Goal: Task Accomplishment & Management: Manage account settings

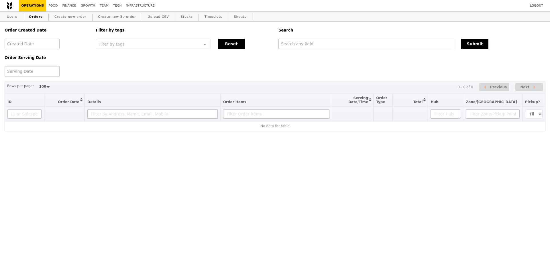
select select "100"
click at [328, 43] on input "text" at bounding box center [367, 44] width 176 height 10
type input "GA3284958"
click at [470, 49] on button "Submit" at bounding box center [475, 44] width 28 height 10
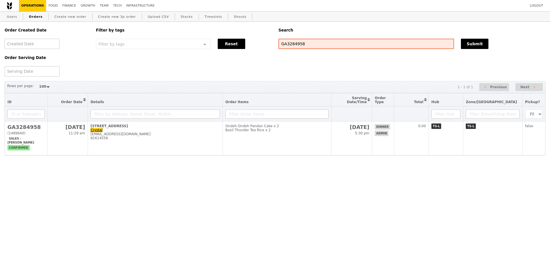
click at [444, 67] on div "Order Created Date Order Serving Date Filter by tags Filter by tags Meal_Plan W…" at bounding box center [275, 49] width 548 height 55
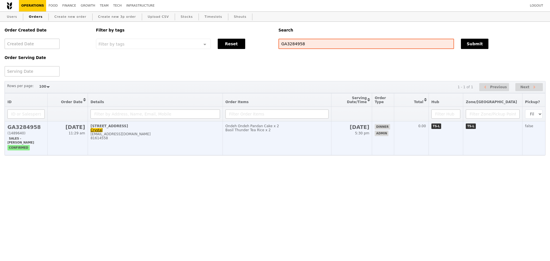
click at [367, 149] on td "10 Sep 5:30 pm" at bounding box center [351, 139] width 41 height 34
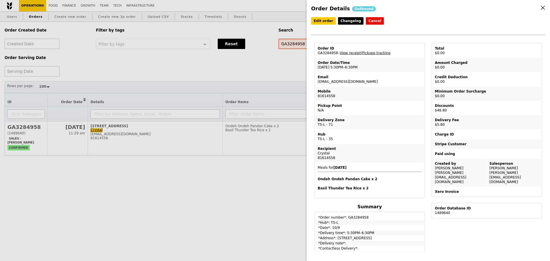
click at [366, 148] on div "Recipient" at bounding box center [370, 148] width 104 height 5
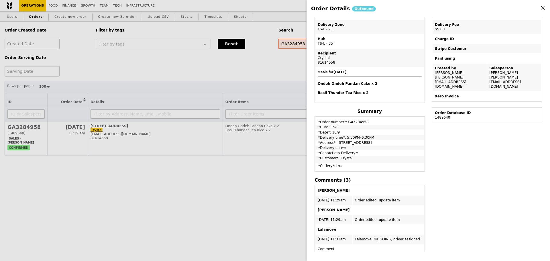
click at [413, 139] on td "*Delivery time*: 5:30PM–6:30PM" at bounding box center [370, 137] width 109 height 5
click at [414, 138] on td "*Delivery time*: 5:30PM–6:30PM" at bounding box center [370, 137] width 109 height 5
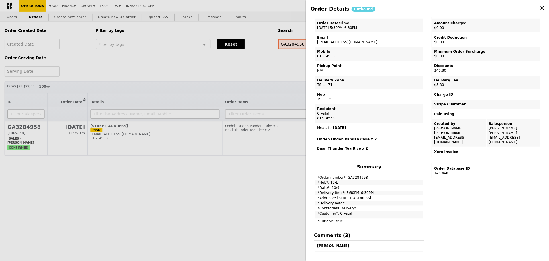
scroll to position [0, 0]
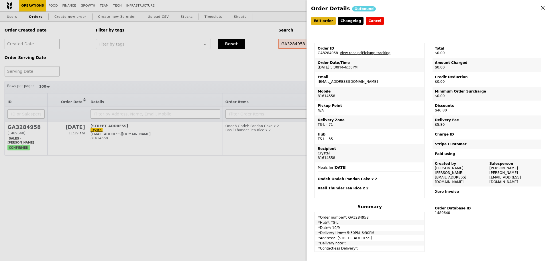
click at [316, 21] on link "Edit order" at bounding box center [323, 20] width 25 height 7
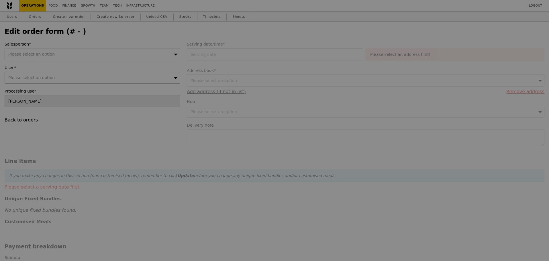
type input "[PERSON_NAME]"
type input "10 Sep 2025"
checkbox input "true"
type input "41.00"
type input "5.32"
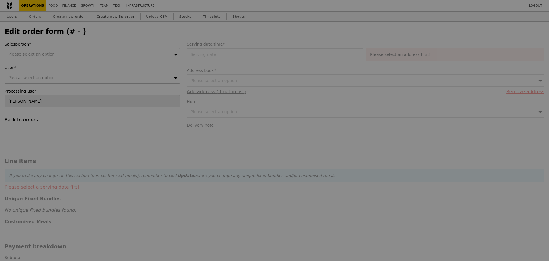
type input "5.80"
type input "42.94"
type input "46.80"
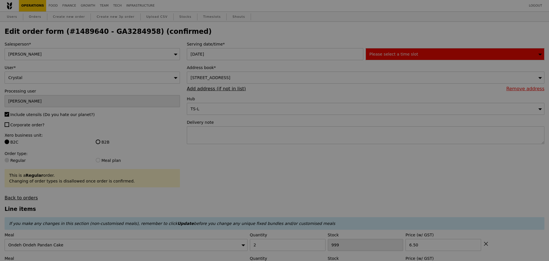
type input "473"
type input "2"
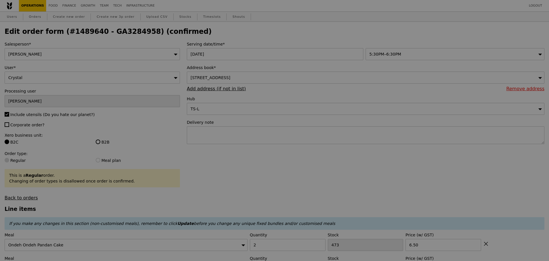
type input "Update"
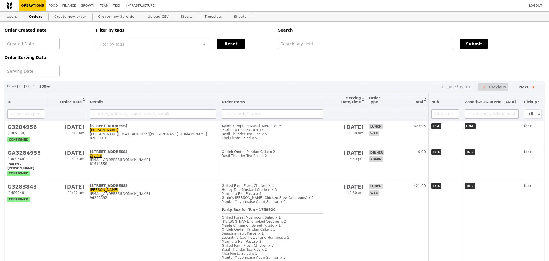
select select "100"
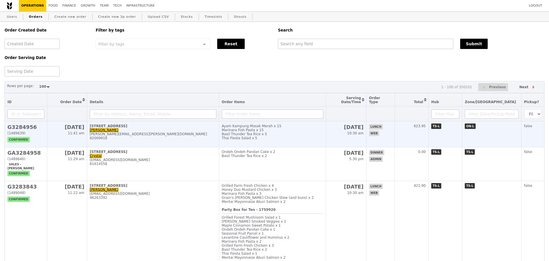
click at [249, 125] on div "Ayam Kampung Masak Merah x 15" at bounding box center [273, 126] width 102 height 4
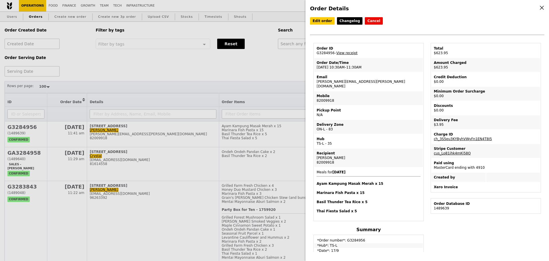
scroll to position [137, 0]
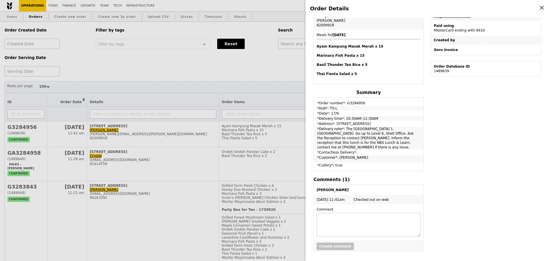
click at [476, 134] on div "Edit order Changelog Cancel Order ID G3284956 – View receipt Order Date/Time [D…" at bounding box center [427, 134] width 234 height 235
click at [476, 129] on div "Edit order Changelog Cancel Order ID G3284956 – View receipt Order Date/Time [D…" at bounding box center [427, 134] width 234 height 235
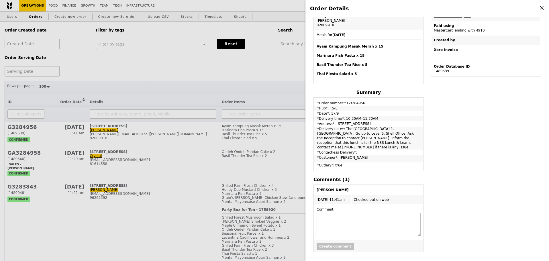
click at [194, 79] on div "Order Details Edit order Changelog Cancel Order ID G3284956 – View receipt Orde…" at bounding box center [274, 130] width 549 height 261
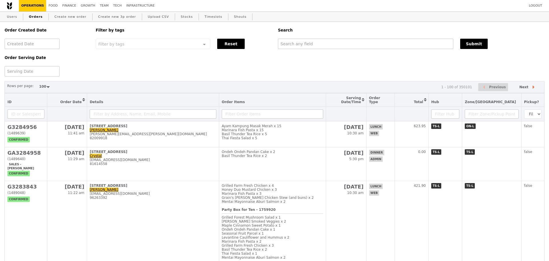
scroll to position [175, 0]
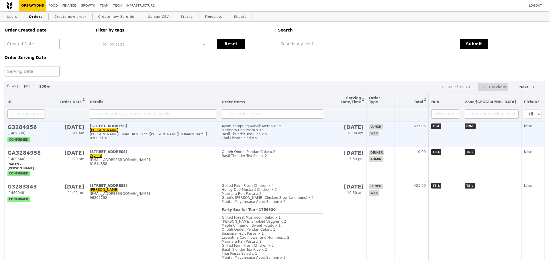
click at [198, 124] on div "[STREET_ADDRESS]" at bounding box center [153, 126] width 127 height 4
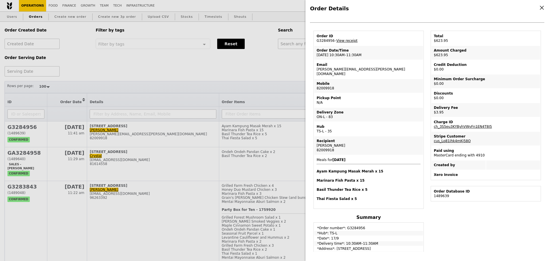
scroll to position [0, 0]
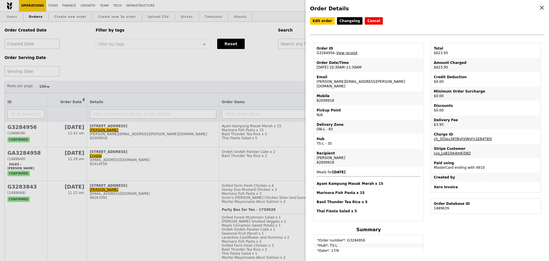
click at [181, 71] on div "Order Details Edit order Changelog Cancel Order ID G3284956 – View receipt Orde…" at bounding box center [274, 130] width 549 height 261
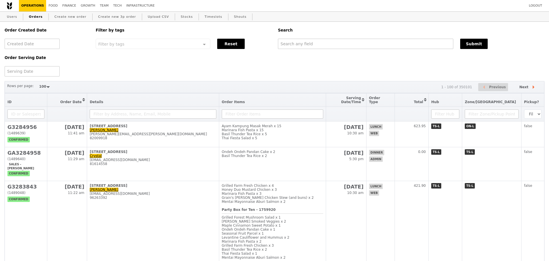
click at [404, 25] on div "Search" at bounding box center [411, 30] width 273 height 17
